Goal: Task Accomplishment & Management: Complete application form

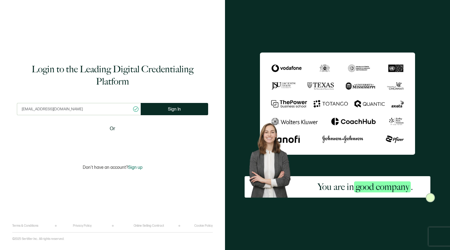
click at [44, 110] on input "[EMAIL_ADDRESS][DOMAIN_NAME]" at bounding box center [79, 109] width 124 height 12
type input "[EMAIL_ADDRESS][DOMAIN_NAME]"
click at [172, 111] on span "Sign In" at bounding box center [172, 109] width 13 height 5
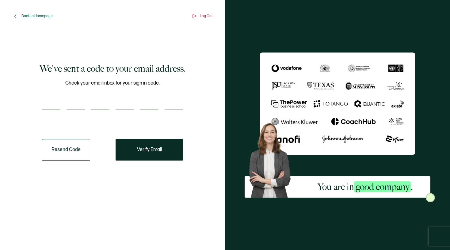
click at [54, 102] on input "number" at bounding box center [51, 104] width 18 height 12
type input "6"
type input "5"
type input "1"
type input "8"
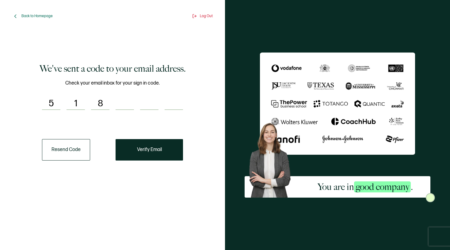
type input "3"
type input "0"
type input "3"
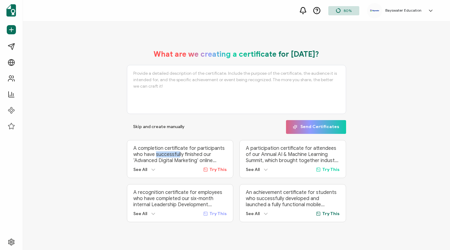
drag, startPoint x: 158, startPoint y: 156, endPoint x: 108, endPoint y: 132, distance: 55.4
click at [75, 153] on div "What are we creating a certificate for [DATE]? Skip and create manually Send Ce…" at bounding box center [236, 136] width 396 height 185
click at [160, 128] on span "Skip and create manually" at bounding box center [159, 127] width 52 height 4
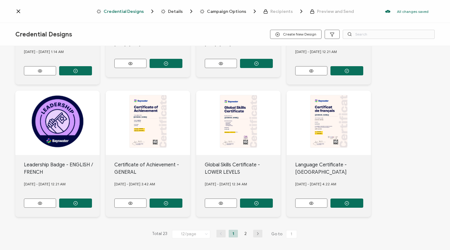
scroll to position [232, 0]
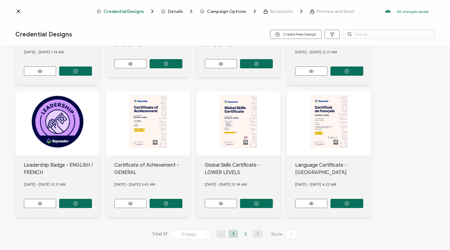
click at [242, 232] on li "2" at bounding box center [245, 234] width 9 height 8
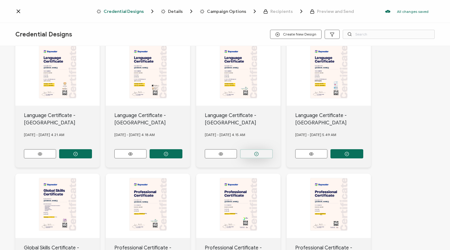
click at [257, 154] on icon "button" at bounding box center [256, 154] width 1 height 1
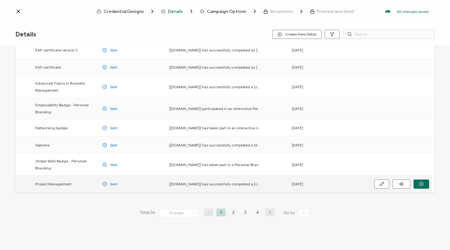
scroll to position [71, 0]
click at [257, 213] on li "4" at bounding box center [257, 213] width 9 height 8
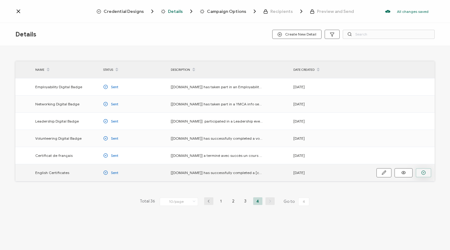
click at [423, 171] on circle "button" at bounding box center [424, 173] width 4 height 4
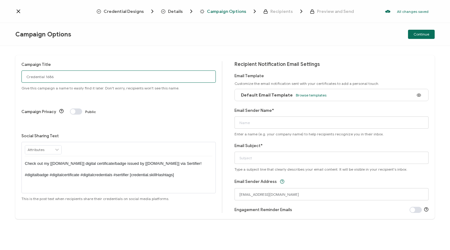
drag, startPoint x: 49, startPoint y: 74, endPoint x: -1, endPoint y: 71, distance: 49.8
type input "[PERSON_NAME] cert [DATE]"
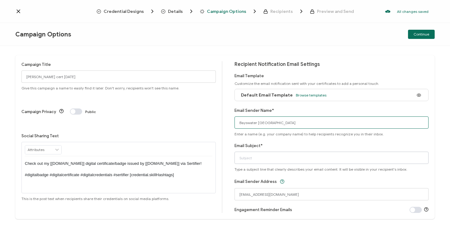
type input "Bayswater [GEOGRAPHIC_DATA]"
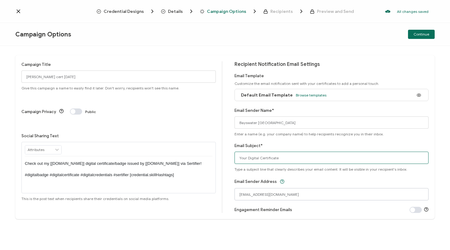
type input "Your Digital Certificate"
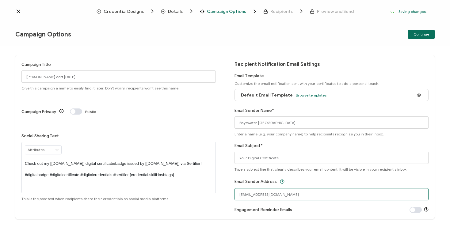
drag, startPoint x: 276, startPoint y: 195, endPoint x: 204, endPoint y: 195, distance: 71.4
type input "[EMAIL_ADDRESS][DOMAIN_NAME]"
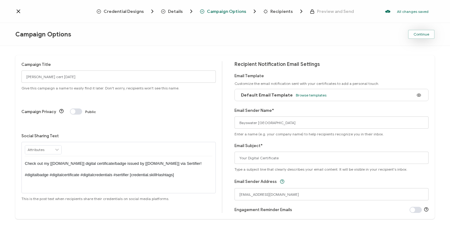
click at [422, 37] on button "Continue" at bounding box center [421, 34] width 27 height 9
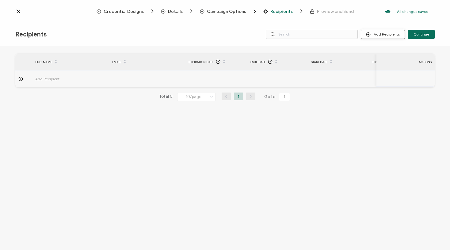
click at [383, 33] on button "Add Recipients" at bounding box center [383, 34] width 44 height 9
click at [383, 48] on span "Upload Recipients" at bounding box center [390, 50] width 31 height 5
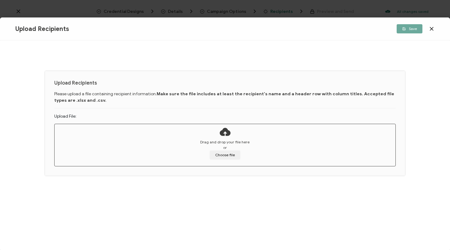
click at [228, 150] on div "Drag and drop your file here or Choose file" at bounding box center [225, 150] width 341 height 20
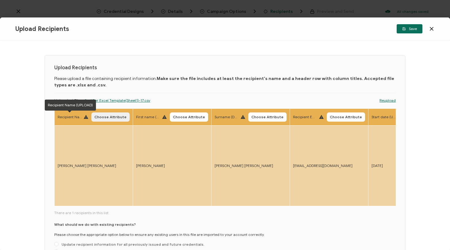
click at [105, 117] on span "Choose Attribute" at bounding box center [110, 117] width 32 height 4
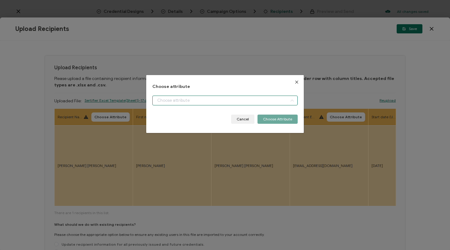
click at [169, 101] on input "dialog" at bounding box center [224, 101] width 145 height 10
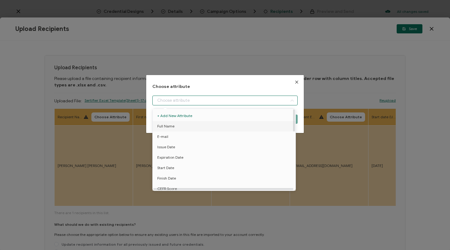
click at [168, 124] on span "Full Name" at bounding box center [165, 126] width 17 height 10
type input "Full Name"
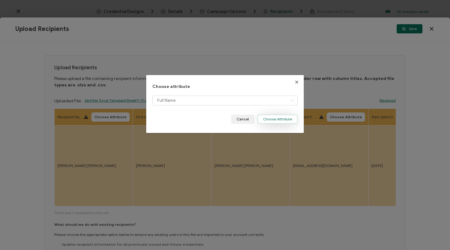
click at [279, 118] on button "Choose Attribute" at bounding box center [278, 119] width 40 height 9
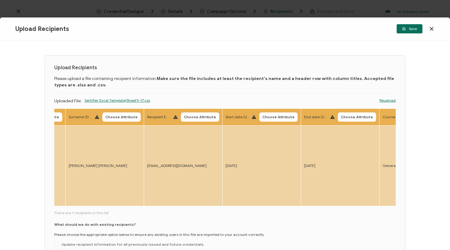
scroll to position [0, 214]
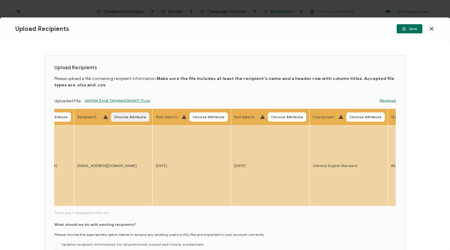
click at [125, 115] on span "Choose Attribute" at bounding box center [130, 117] width 32 height 4
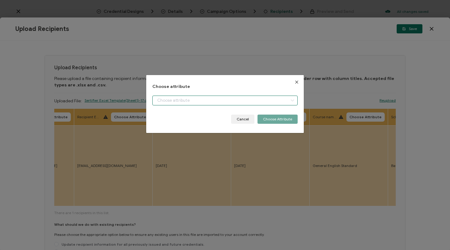
click at [194, 97] on input "dialog" at bounding box center [224, 101] width 145 height 10
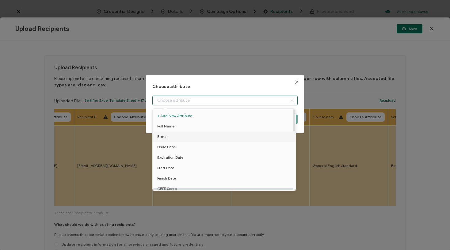
click at [171, 139] on li "E-mail" at bounding box center [225, 137] width 148 height 10
type input "E-mail"
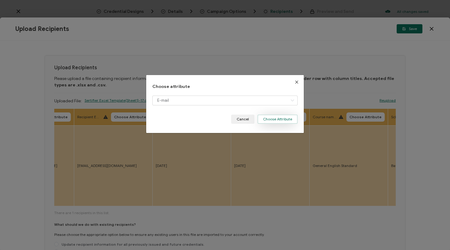
click at [274, 121] on button "Choose Attribute" at bounding box center [278, 119] width 40 height 9
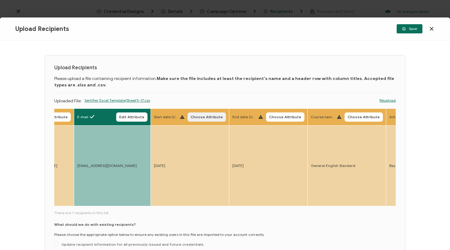
click at [210, 118] on span "Choose Attribute" at bounding box center [207, 117] width 32 height 4
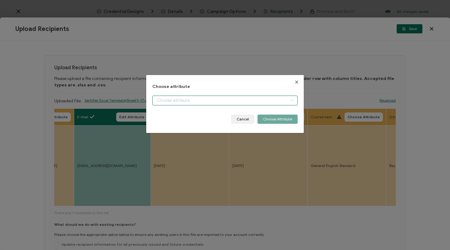
click at [210, 99] on input "dialog" at bounding box center [224, 101] width 145 height 10
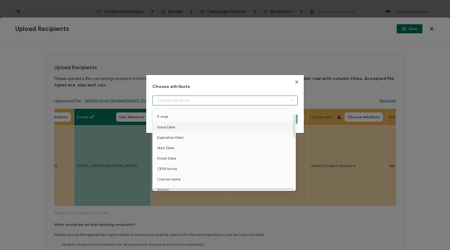
scroll to position [22, 0]
click at [180, 147] on li "Start Date" at bounding box center [225, 146] width 148 height 10
type input "Start Date"
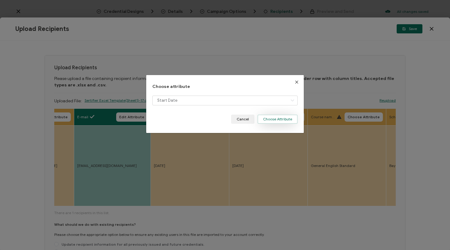
click at [275, 118] on button "Choose Attribute" at bounding box center [278, 119] width 40 height 9
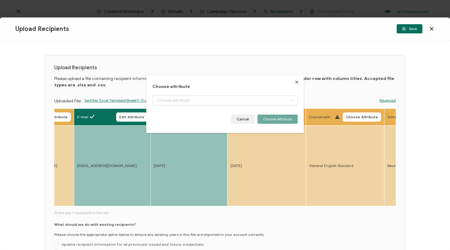
click at [275, 116] on span "Choose Attribute" at bounding box center [283, 117] width 32 height 4
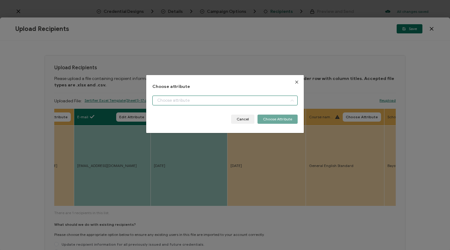
click at [273, 99] on input "dialog" at bounding box center [224, 101] width 145 height 10
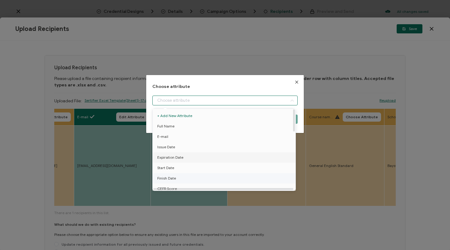
click at [167, 176] on span "Finish Date" at bounding box center [166, 178] width 19 height 10
type input "Finish Date"
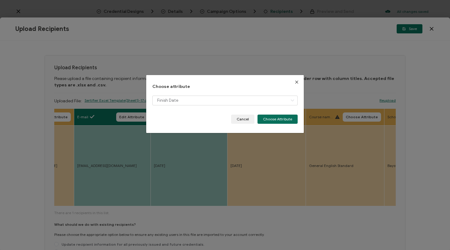
drag, startPoint x: 279, startPoint y: 117, endPoint x: 280, endPoint y: 128, distance: 10.5
click at [279, 117] on button "Choose Attribute" at bounding box center [278, 119] width 40 height 9
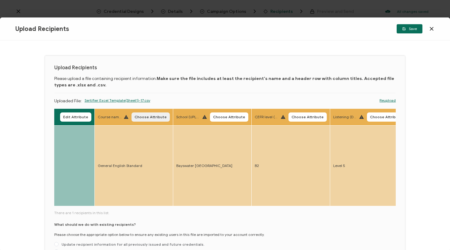
scroll to position [0, 424]
click at [141, 115] on span "Choose Attribute" at bounding box center [150, 117] width 32 height 4
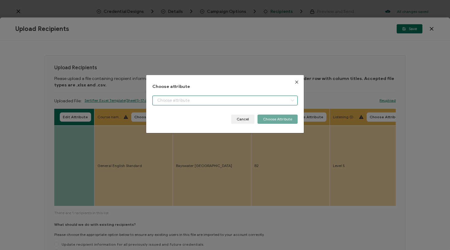
click at [191, 101] on input "dialog" at bounding box center [224, 101] width 145 height 10
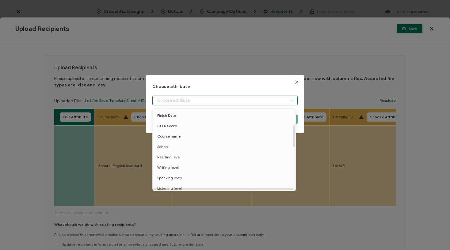
scroll to position [68, 0]
click at [168, 132] on span "Course name" at bounding box center [168, 131] width 23 height 10
type input "Course name"
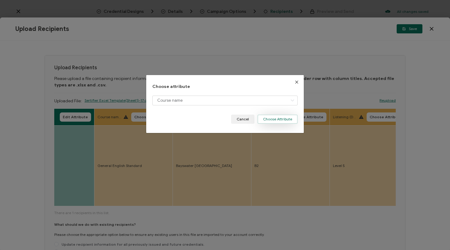
click at [280, 115] on button "Choose Attribute" at bounding box center [278, 119] width 40 height 9
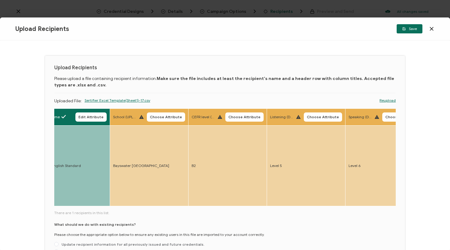
scroll to position [0, 501]
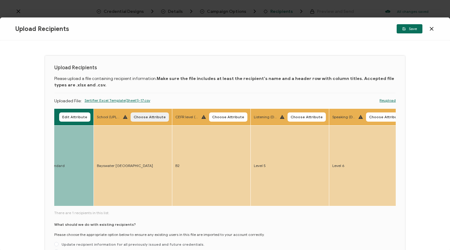
click at [139, 118] on span "Choose Attribute" at bounding box center [150, 117] width 32 height 4
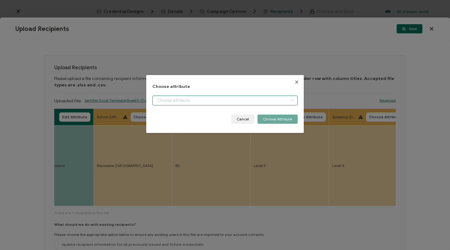
click at [175, 100] on input "dialog" at bounding box center [224, 101] width 145 height 10
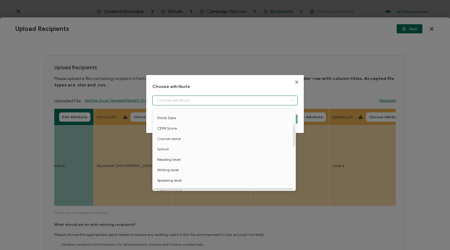
scroll to position [73, 0]
click at [161, 136] on span "School" at bounding box center [162, 136] width 11 height 10
type input "School"
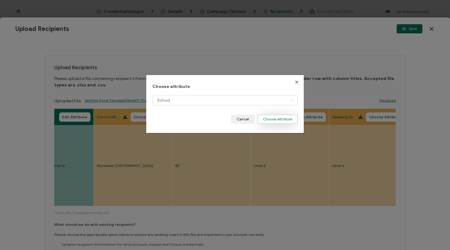
click at [277, 121] on button "Choose Attribute" at bounding box center [278, 119] width 40 height 9
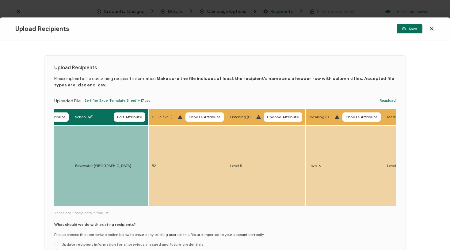
scroll to position [0, 577]
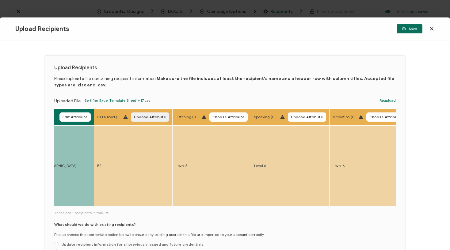
click at [154, 118] on span "Choose Attribute" at bounding box center [150, 117] width 32 height 4
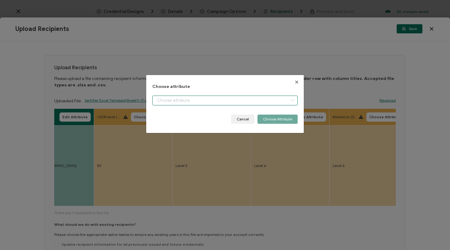
click at [197, 100] on input "dialog" at bounding box center [224, 101] width 145 height 10
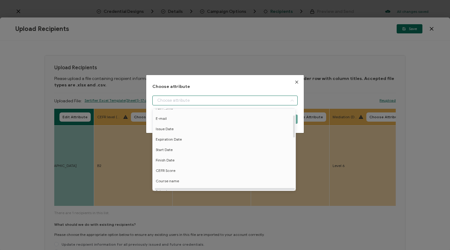
scroll to position [17, 2]
drag, startPoint x: 169, startPoint y: 171, endPoint x: 202, endPoint y: 163, distance: 33.9
click at [169, 171] on span "CEFR Score" at bounding box center [166, 171] width 20 height 10
type input "CEFR Score"
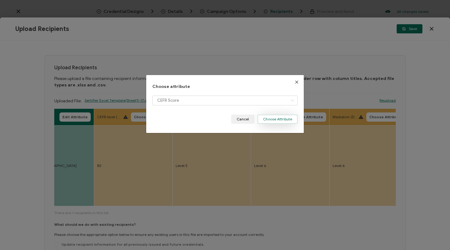
click at [275, 120] on button "Choose Attribute" at bounding box center [278, 119] width 40 height 9
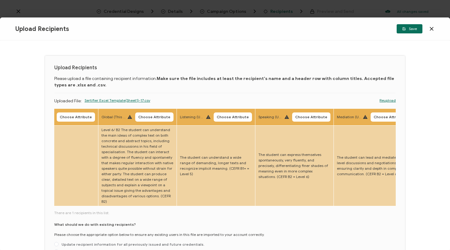
scroll to position [0, 1135]
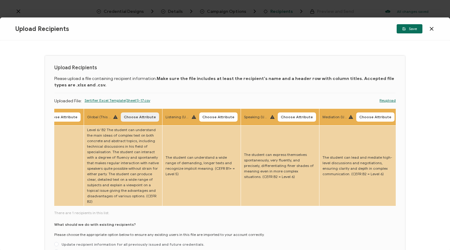
click at [124, 119] on span "Choose Attribute" at bounding box center [140, 117] width 32 height 4
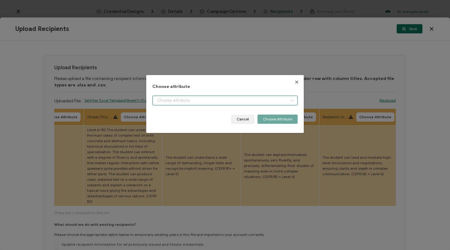
click at [165, 100] on input "dialog" at bounding box center [224, 101] width 145 height 10
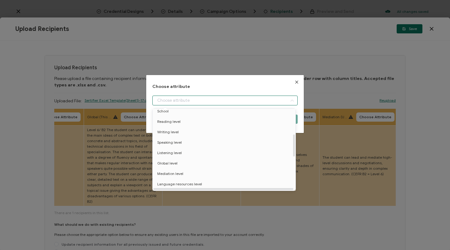
scroll to position [102, 0]
click at [175, 158] on span "Global level" at bounding box center [167, 160] width 20 height 10
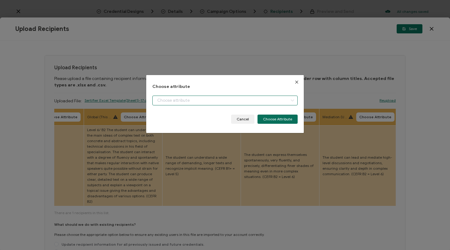
type input "Global level"
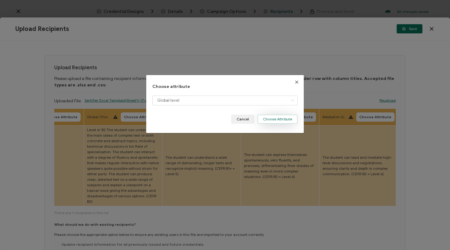
click at [284, 119] on button "Choose Attribute" at bounding box center [278, 119] width 40 height 9
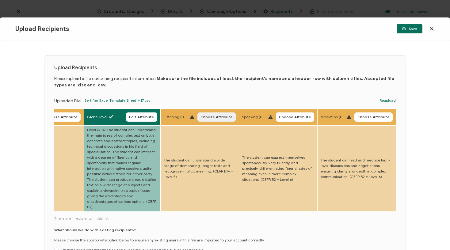
click at [201, 118] on span "Choose Attribute" at bounding box center [217, 117] width 32 height 4
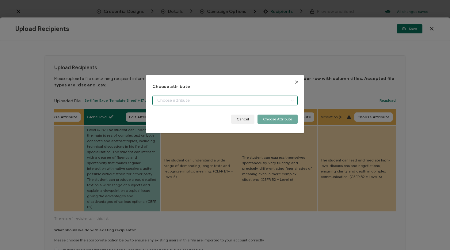
click at [211, 98] on input "dialog" at bounding box center [224, 101] width 145 height 10
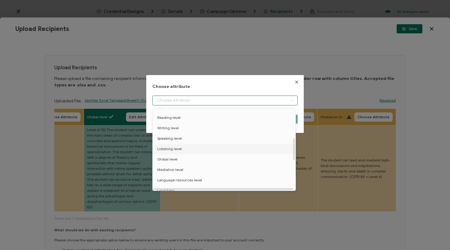
scroll to position [102, 0]
click at [182, 143] on li "Speaking level" at bounding box center [225, 139] width 148 height 10
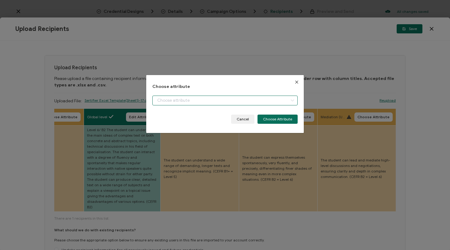
type input "Speaking level"
click at [182, 143] on body "Credential Designs Details Campaign Options Recipients Preview and Send All cha…" at bounding box center [225, 125] width 450 height 250
click at [195, 97] on input "dialog" at bounding box center [224, 101] width 145 height 10
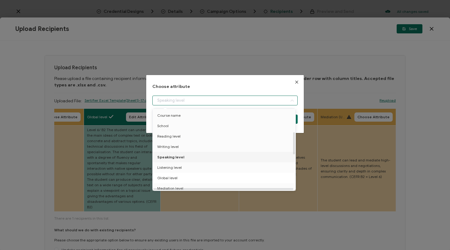
scroll to position [84, 0]
click at [174, 168] on span "Listening level" at bounding box center [169, 167] width 25 height 10
type input "Listening level"
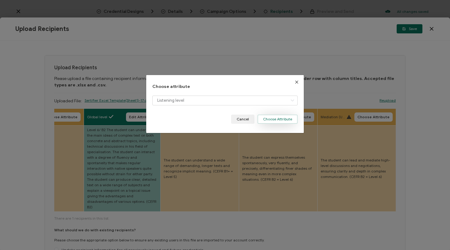
click at [280, 119] on button "Choose Attribute" at bounding box center [278, 119] width 40 height 9
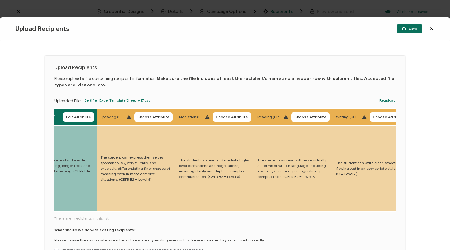
scroll to position [0, 1295]
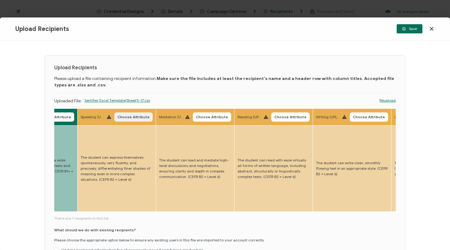
click at [126, 117] on span "Choose Attribute" at bounding box center [133, 117] width 32 height 4
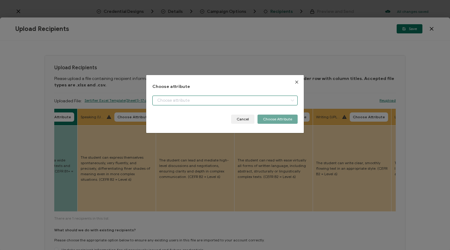
click at [173, 99] on input "dialog" at bounding box center [224, 101] width 145 height 10
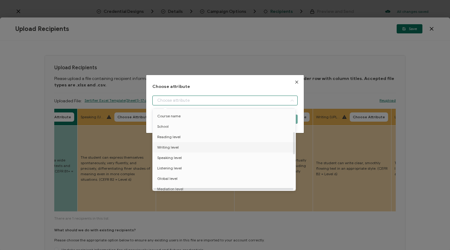
scroll to position [84, 0]
click at [182, 155] on li "Speaking level" at bounding box center [225, 157] width 148 height 10
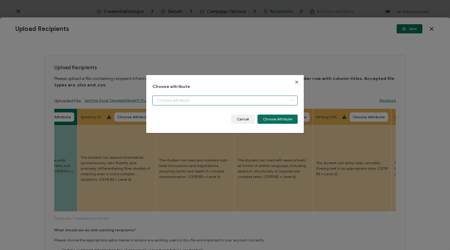
type input "Speaking level"
click at [285, 124] on div "Choose attribute Speaking level Cancel Choose Attribute" at bounding box center [225, 104] width 158 height 58
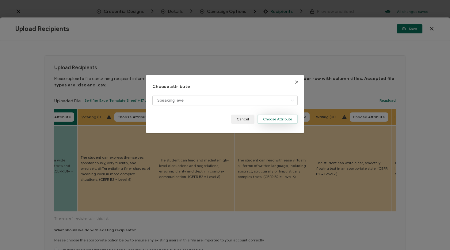
click at [285, 122] on button "Choose Attribute" at bounding box center [278, 119] width 40 height 9
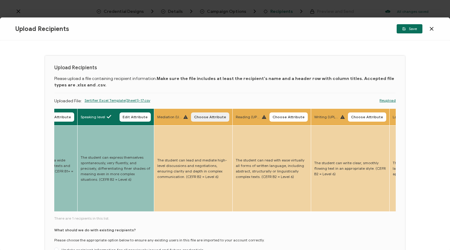
click at [197, 119] on span "Choose Attribute" at bounding box center [210, 117] width 32 height 4
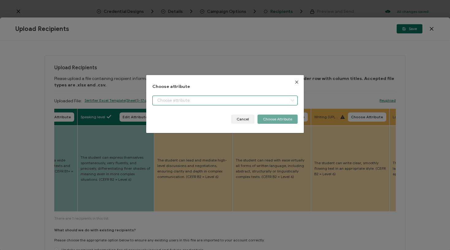
click at [201, 104] on input "dialog" at bounding box center [224, 101] width 145 height 10
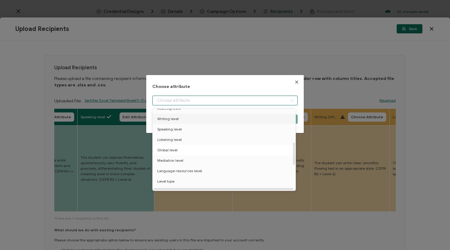
scroll to position [123, 0]
click at [179, 150] on span "Mediation level" at bounding box center [170, 149] width 26 height 10
type input "Mediation level"
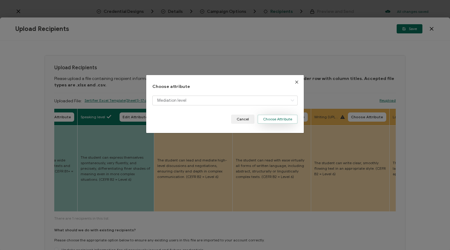
click at [281, 122] on button "Choose Attribute" at bounding box center [278, 119] width 40 height 9
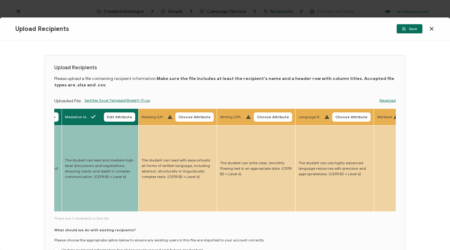
scroll to position [0, 1425]
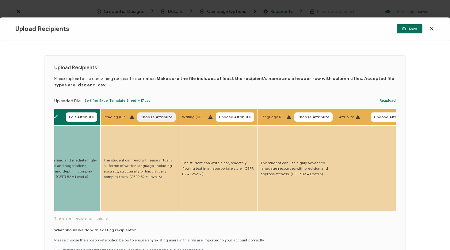
click at [148, 117] on span "Choose Attribute" at bounding box center [156, 117] width 32 height 4
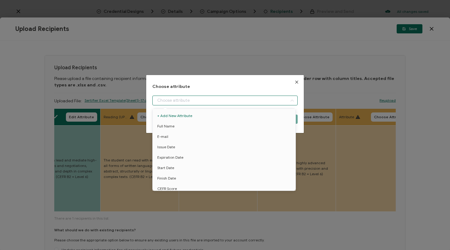
click at [195, 103] on input "dialog" at bounding box center [224, 101] width 145 height 10
click at [180, 121] on li "Reading level" at bounding box center [225, 121] width 148 height 10
type input "Reading level"
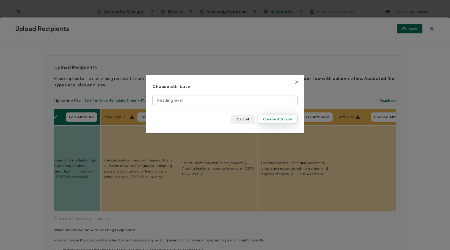
click at [274, 118] on button "Choose Attribute" at bounding box center [278, 119] width 40 height 9
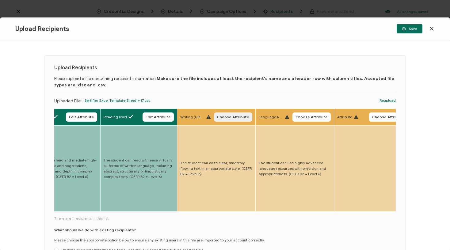
click at [230, 118] on span "Choose Attribute" at bounding box center [233, 117] width 32 height 4
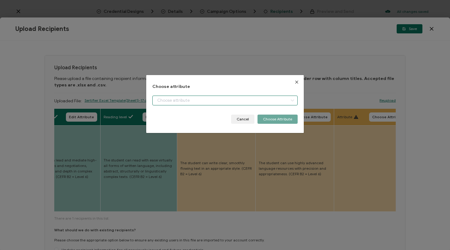
click at [225, 101] on input "dialog" at bounding box center [224, 101] width 145 height 10
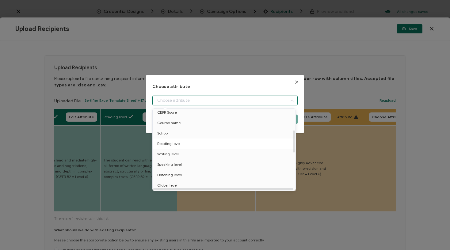
scroll to position [77, 0]
click at [178, 152] on li "Writing level" at bounding box center [225, 153] width 148 height 10
type input "Writing level"
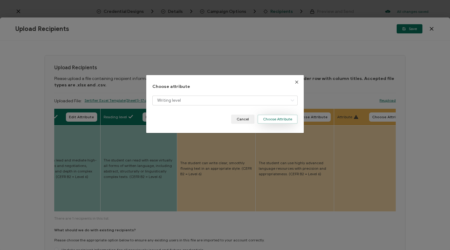
click at [275, 120] on button "Choose Attribute" at bounding box center [278, 119] width 40 height 9
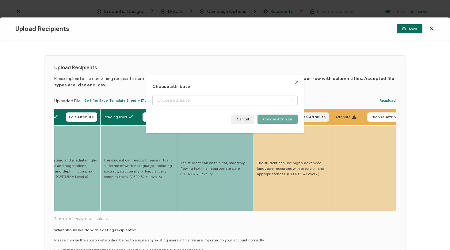
click at [298, 116] on span "Choose Attribute" at bounding box center [310, 117] width 32 height 4
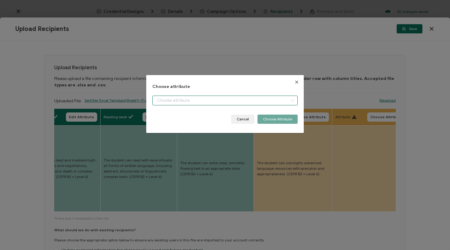
click at [277, 98] on input "dialog" at bounding box center [224, 101] width 145 height 10
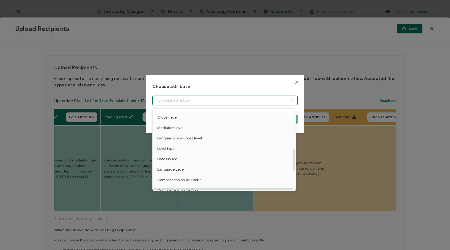
scroll to position [147, 0]
click at [194, 138] on span "Language resources level" at bounding box center [179, 136] width 45 height 10
type input "Language resources level"
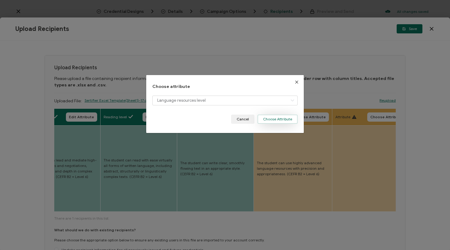
click at [269, 117] on button "Choose Attribute" at bounding box center [278, 119] width 40 height 9
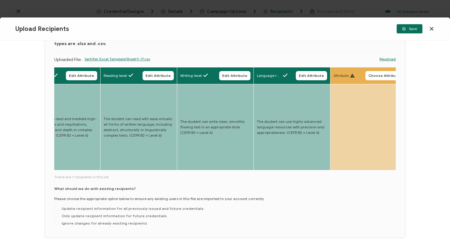
scroll to position [48, 0]
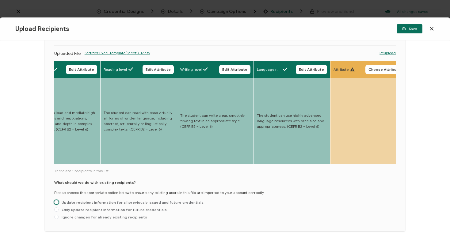
click at [141, 200] on span "Update recipient information for all previously issued and future credentials." at bounding box center [132, 202] width 146 height 5
click at [59, 200] on input "Update recipient information for all previously issued and future credentials." at bounding box center [56, 202] width 4 height 5
radio input "true"
click at [408, 28] on span "Save" at bounding box center [409, 29] width 15 height 4
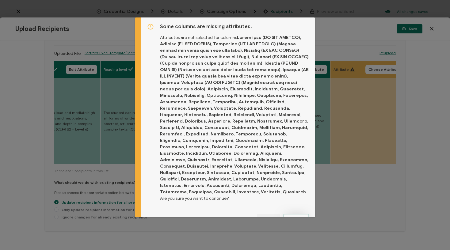
click at [300, 217] on span "Proceed" at bounding box center [296, 219] width 15 height 4
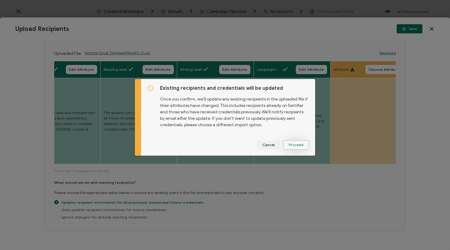
click at [296, 144] on span "Proceed" at bounding box center [296, 145] width 15 height 4
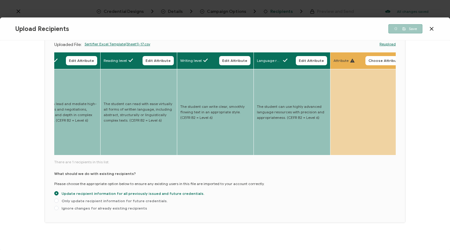
scroll to position [56, 0]
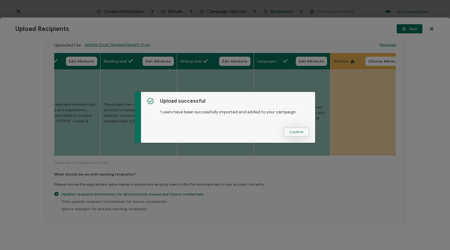
click at [298, 129] on button "Confirm" at bounding box center [296, 132] width 25 height 9
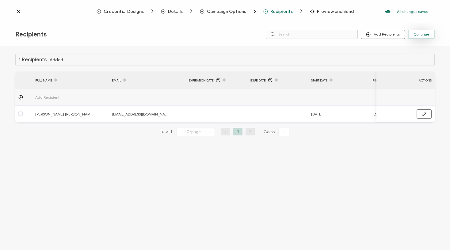
click at [420, 35] on span "Continue" at bounding box center [422, 35] width 16 height 4
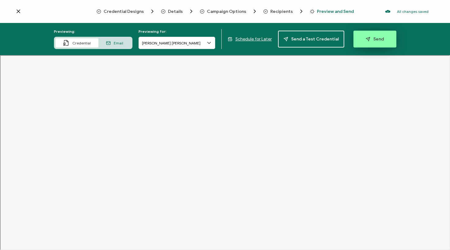
click at [373, 40] on span "Send" at bounding box center [375, 39] width 18 height 5
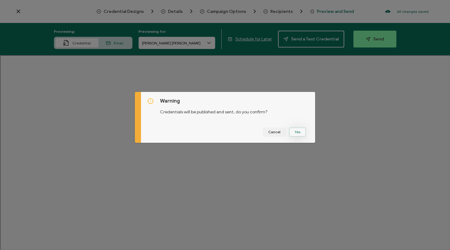
click at [300, 133] on button "Yes" at bounding box center [297, 132] width 17 height 9
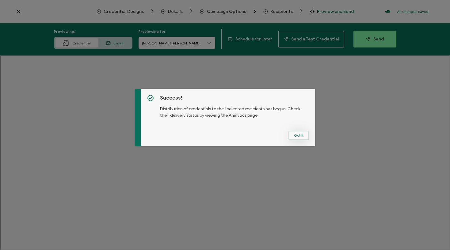
click at [302, 133] on button "Got It" at bounding box center [299, 135] width 21 height 9
